Goal: Information Seeking & Learning: Learn about a topic

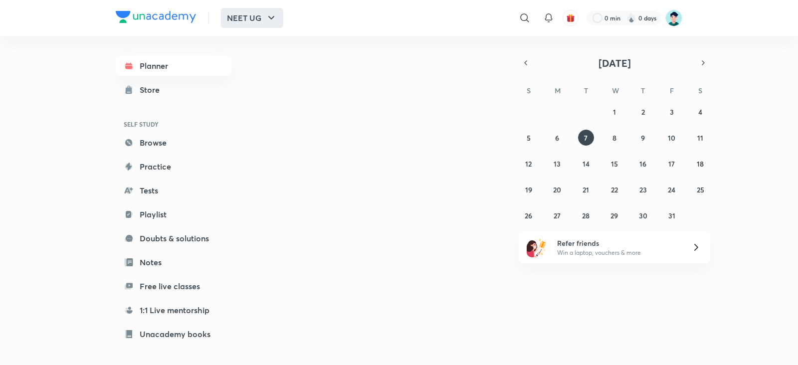
click at [239, 13] on button "NEET UG" at bounding box center [252, 18] width 62 height 20
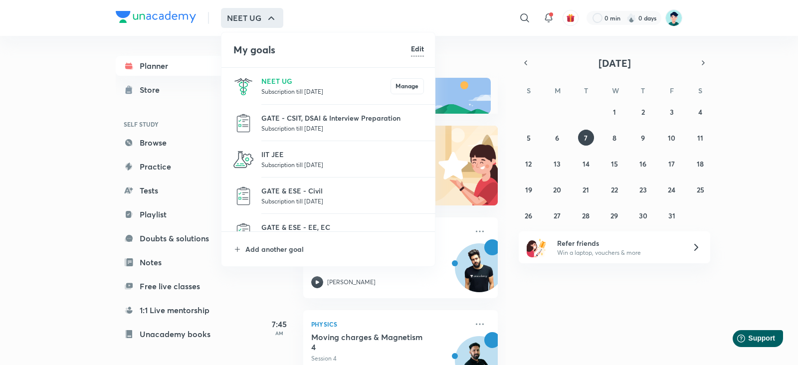
click at [521, 13] on div at bounding box center [399, 182] width 798 height 365
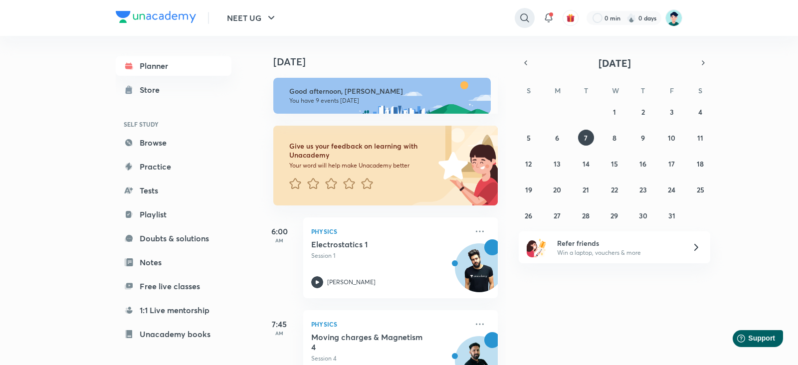
click at [526, 13] on icon at bounding box center [525, 18] width 12 height 12
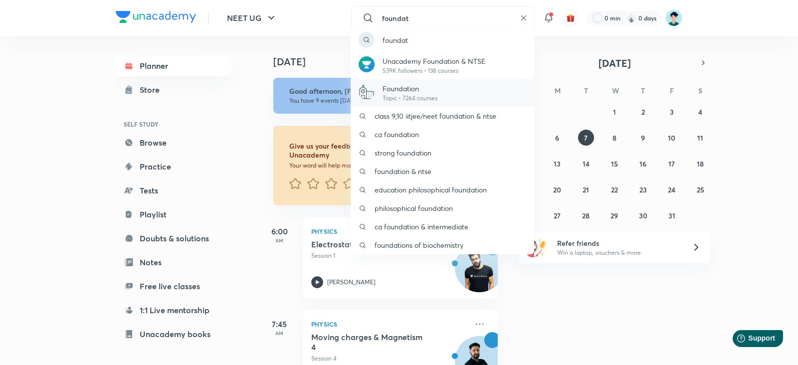
type input "foundat"
click at [402, 94] on p "Topic • 7264 courses" at bounding box center [410, 98] width 55 height 9
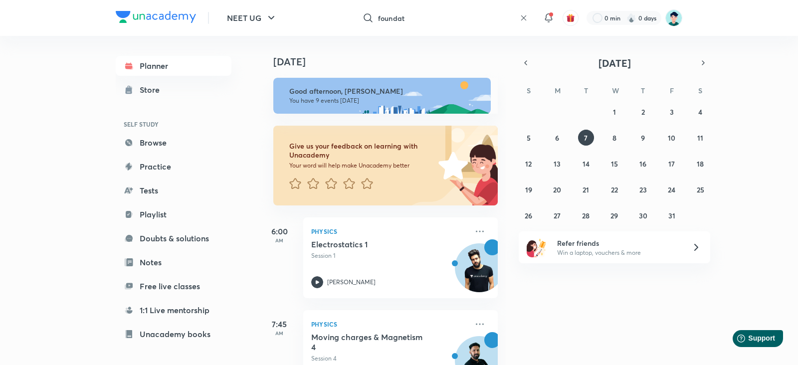
click at [448, 13] on input "foundat" at bounding box center [447, 17] width 138 height 27
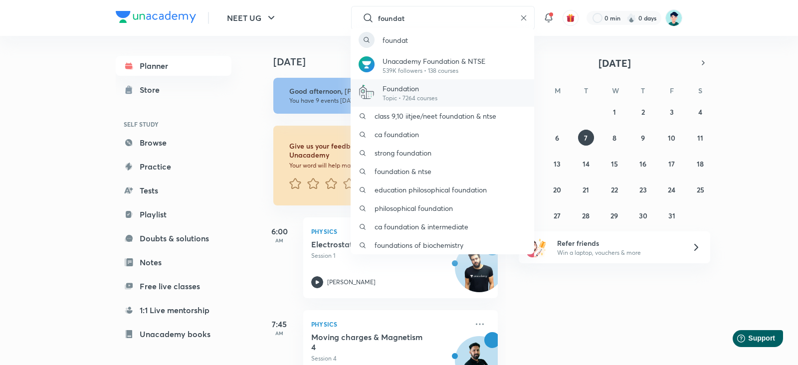
click at [409, 97] on p "Topic • 7264 courses" at bounding box center [410, 98] width 55 height 9
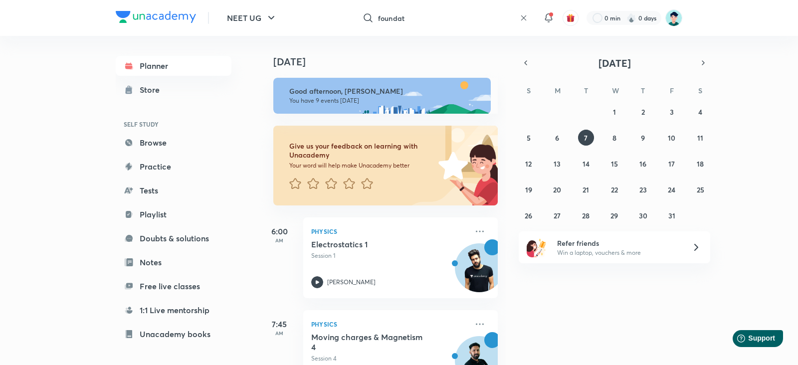
click at [431, 15] on input "foundat" at bounding box center [447, 17] width 138 height 27
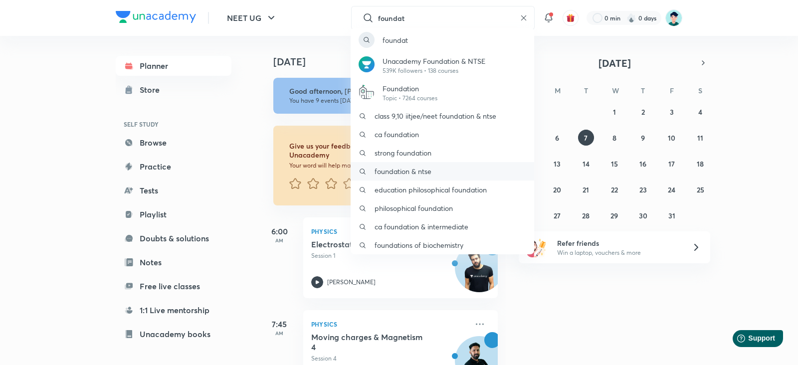
click at [396, 168] on p "foundation & ntse" at bounding box center [403, 171] width 57 height 10
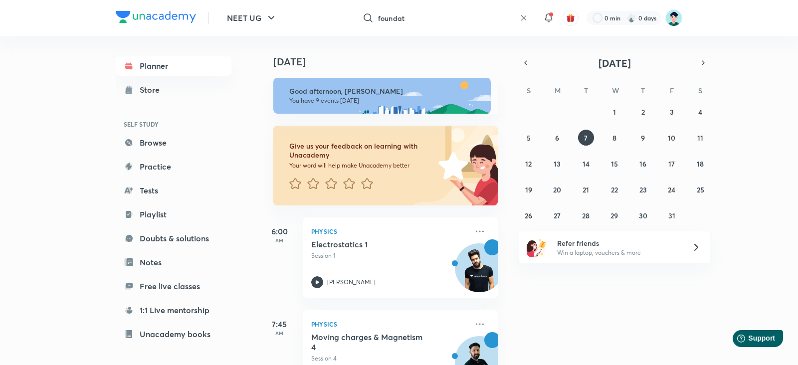
click at [527, 16] on div "foundat ​" at bounding box center [443, 18] width 184 height 24
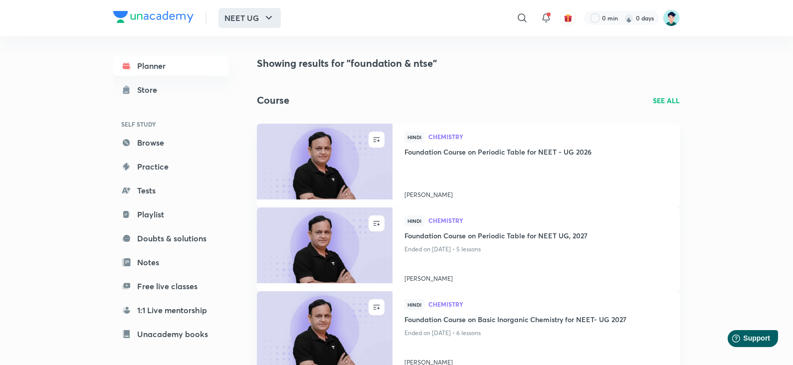
click at [256, 12] on button "NEET UG" at bounding box center [250, 18] width 62 height 20
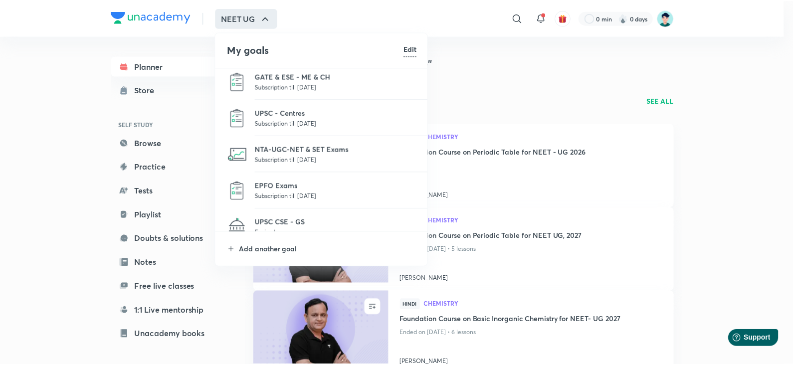
scroll to position [374, 0]
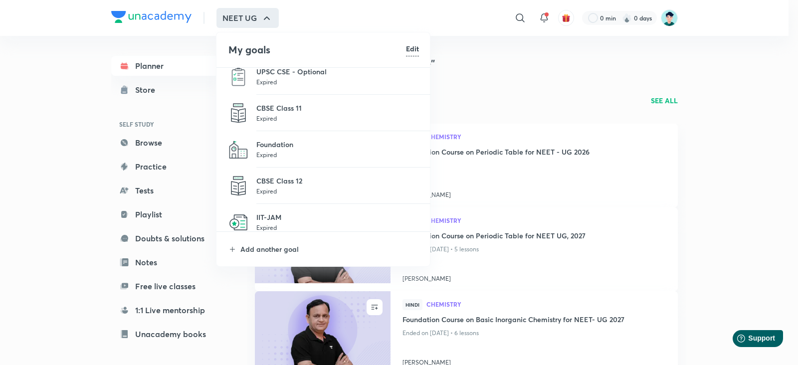
click at [300, 147] on p "Foundation" at bounding box center [337, 144] width 163 height 10
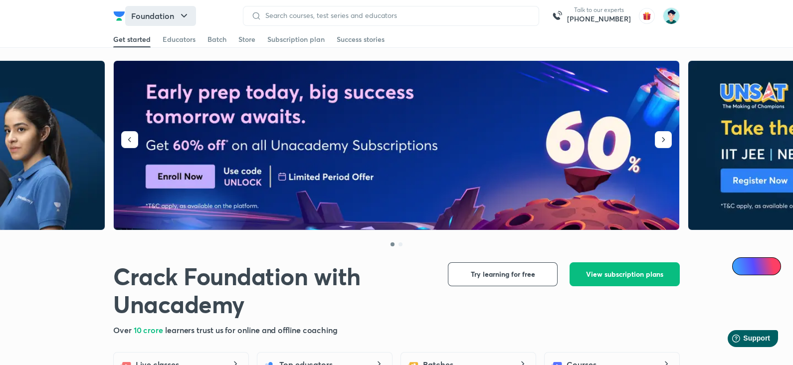
click at [187, 20] on icon "button" at bounding box center [184, 16] width 12 height 12
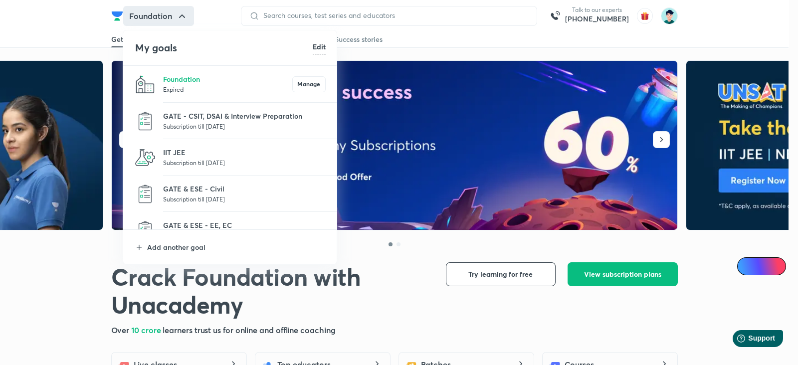
click at [570, 43] on div at bounding box center [399, 182] width 798 height 365
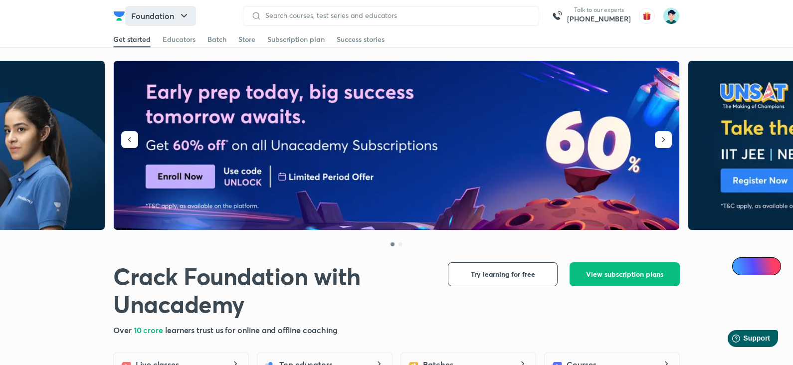
click at [152, 13] on button "Foundation" at bounding box center [160, 16] width 71 height 20
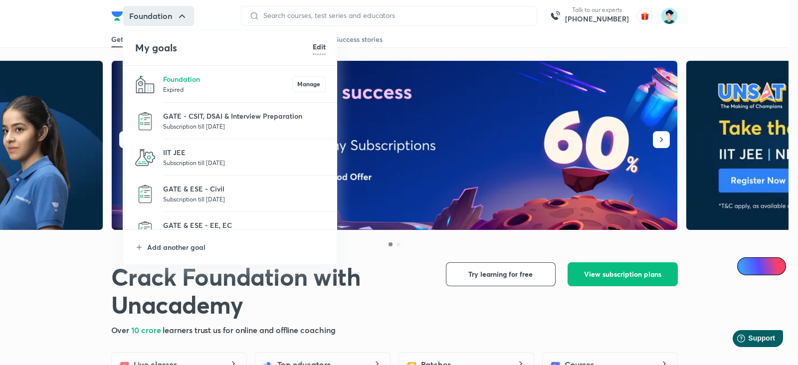
click at [255, 128] on p "Subscription till [DATE]" at bounding box center [244, 126] width 163 height 10
